Goal: Task Accomplishment & Management: Use online tool/utility

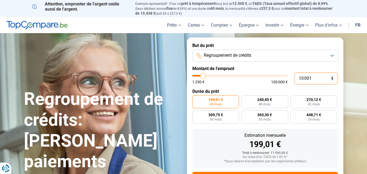
click at [312, 78] on input "10 001" at bounding box center [316, 78] width 44 height 12
type input "1"
type input "1250"
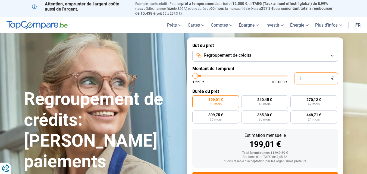
type input "16"
type input "1250"
type input "1"
type input "1250"
type input "14"
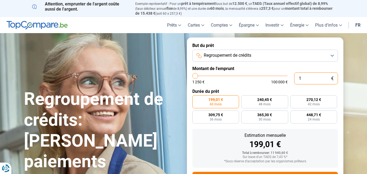
type input "1250"
type input "140"
type input "1250"
type input "1 400"
type input "1500"
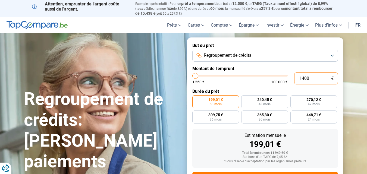
type input "14 000"
type input "14000"
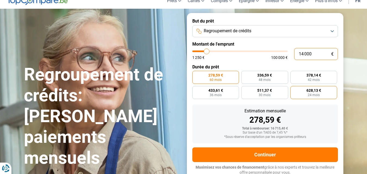
scroll to position [25, 0]
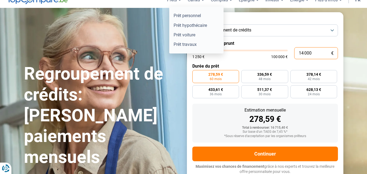
type input "14 000"
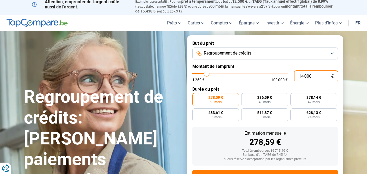
scroll to position [0, 0]
